Goal: Task Accomplishment & Management: Manage account settings

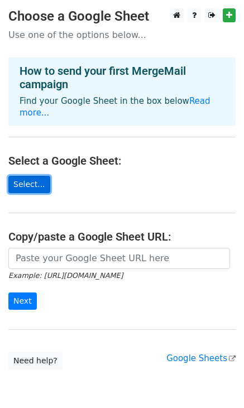
click at [31, 176] on link "Select..." at bounding box center [29, 184] width 42 height 17
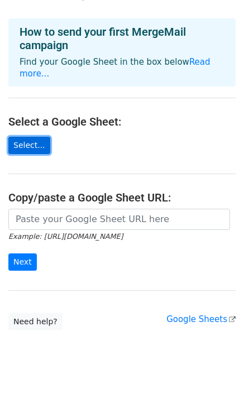
click at [42, 137] on link "Select..." at bounding box center [29, 145] width 42 height 17
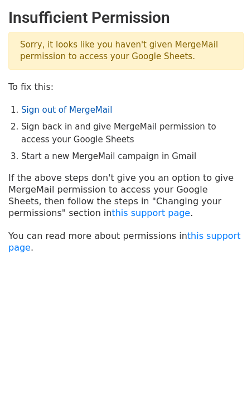
click at [57, 113] on link "Sign out of MergeMail" at bounding box center [66, 110] width 91 height 10
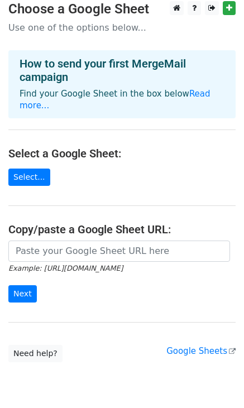
scroll to position [17, 0]
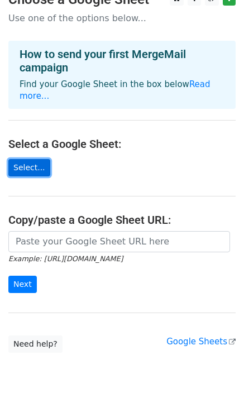
click at [20, 159] on link "Select..." at bounding box center [29, 167] width 42 height 17
